Goal: Transaction & Acquisition: Purchase product/service

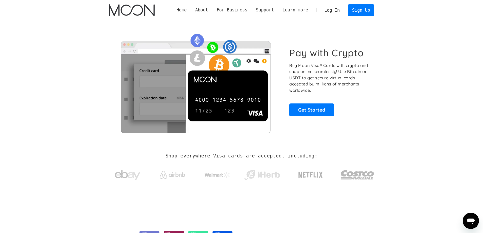
click at [210, 94] on img at bounding box center [196, 81] width 174 height 103
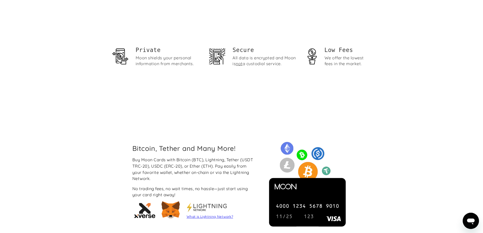
scroll to position [380, 0]
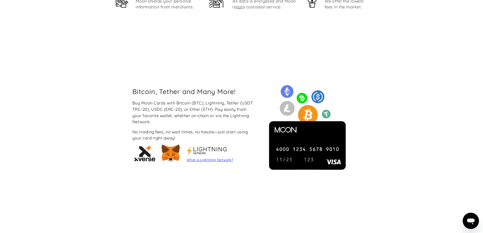
click at [98, 136] on div "Bitcoin, Tether and Many More! Buy Moon Cards with Bitcoin (BTC), Lightning, Te…" at bounding box center [241, 126] width 483 height 158
click at [97, 137] on div "Bitcoin, Tether and Many More! Buy Moon Cards with Bitcoin (BTC), Lightning, Te…" at bounding box center [241, 126] width 483 height 158
click at [97, 136] on div "Bitcoin, Tether and Many More! Buy Moon Cards with Bitcoin (BTC), Lightning, Te…" at bounding box center [241, 126] width 483 height 158
click at [98, 137] on div "Bitcoin, Tether and Many More! Buy Moon Cards with Bitcoin (BTC), Lightning, Te…" at bounding box center [241, 126] width 483 height 158
click at [98, 138] on div "Bitcoin, Tether and Many More! Buy Moon Cards with Bitcoin (BTC), Lightning, Te…" at bounding box center [241, 126] width 483 height 158
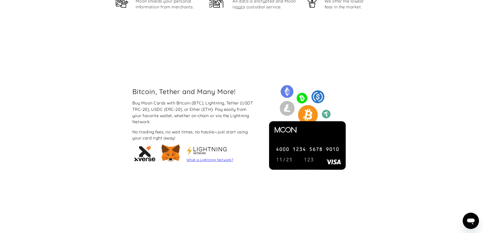
click at [429, 119] on div "Bitcoin, Tether and Many More! Buy Moon Cards with Bitcoin (BTC), Lightning, Te…" at bounding box center [241, 126] width 483 height 158
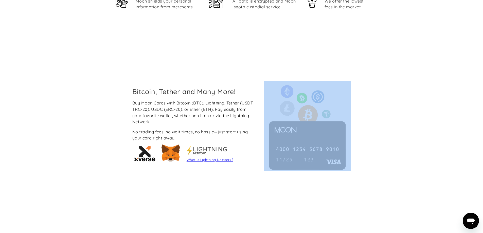
click at [429, 119] on div "Bitcoin, Tether and Many More! Buy Moon Cards with Bitcoin (BTC), Lightning, Te…" at bounding box center [241, 126] width 483 height 158
